Goal: Information Seeking & Learning: Learn about a topic

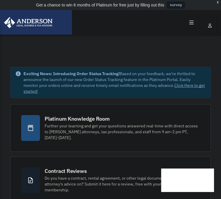
click at [0, 0] on icon "menu" at bounding box center [0, 0] width 0 height 0
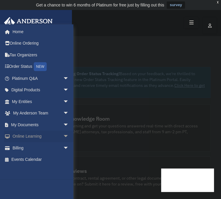
click at [63, 135] on span "arrow_drop_down" at bounding box center [69, 136] width 12 height 12
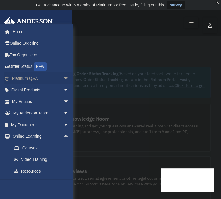
click at [63, 77] on span "arrow_drop_down" at bounding box center [69, 78] width 12 height 12
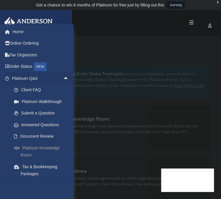
click at [49, 147] on link "Platinum Knowledge Room" at bounding box center [42, 151] width 69 height 19
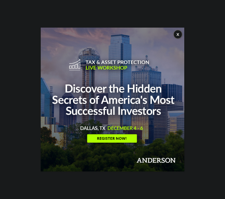
click at [179, 34] on button "x" at bounding box center [178, 34] width 9 height 9
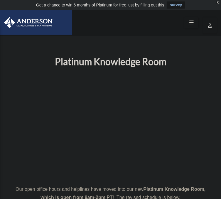
click at [0, 0] on icon "menu" at bounding box center [0, 0] width 0 height 0
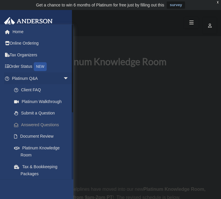
click at [52, 122] on link "Answered Questions" at bounding box center [42, 125] width 69 height 12
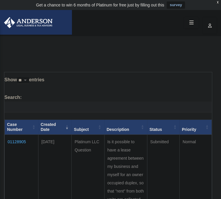
click at [0, 0] on icon "menu" at bounding box center [0, 0] width 0 height 0
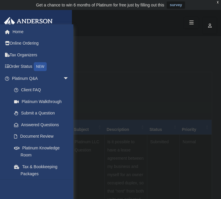
click at [139, 99] on label "Search:" at bounding box center [107, 102] width 207 height 19
click at [139, 101] on input "Search:" at bounding box center [107, 106] width 207 height 11
click at [0, 0] on img at bounding box center [0, 0] width 0 height 0
click at [34, 30] on link "Home" at bounding box center [41, 32] width 74 height 12
